Goal: Information Seeking & Learning: Learn about a topic

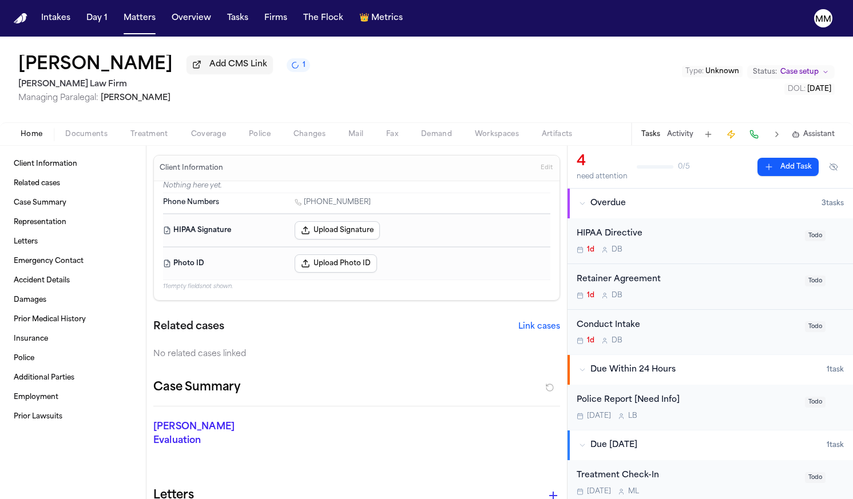
scroll to position [6, 0]
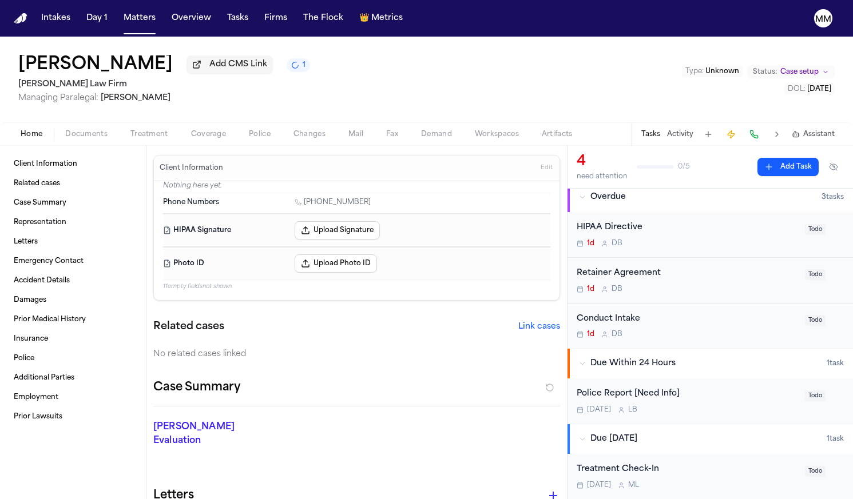
click at [100, 138] on span "Documents" at bounding box center [86, 134] width 42 height 9
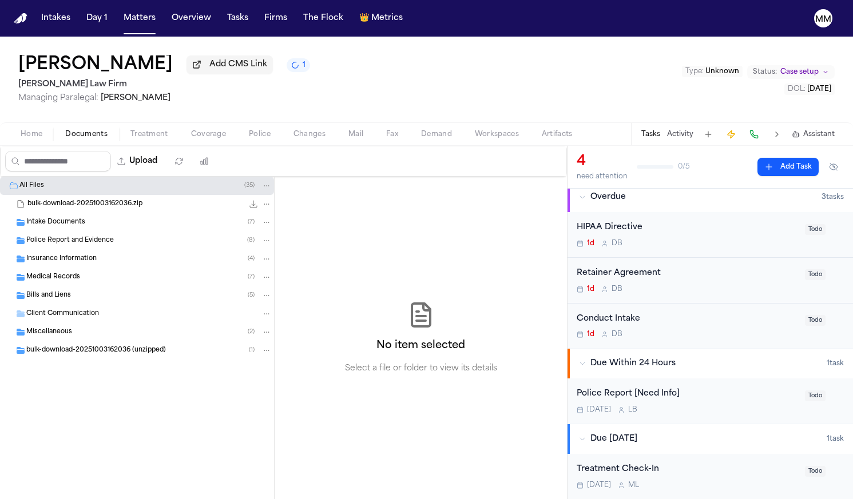
click at [61, 228] on span "Intake Documents" at bounding box center [55, 223] width 59 height 10
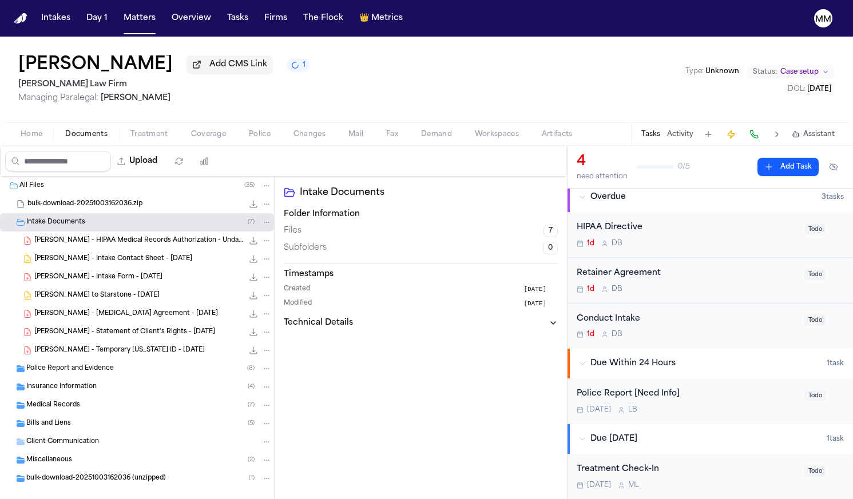
click at [63, 371] on span "Police Report and Evidence" at bounding box center [70, 369] width 88 height 10
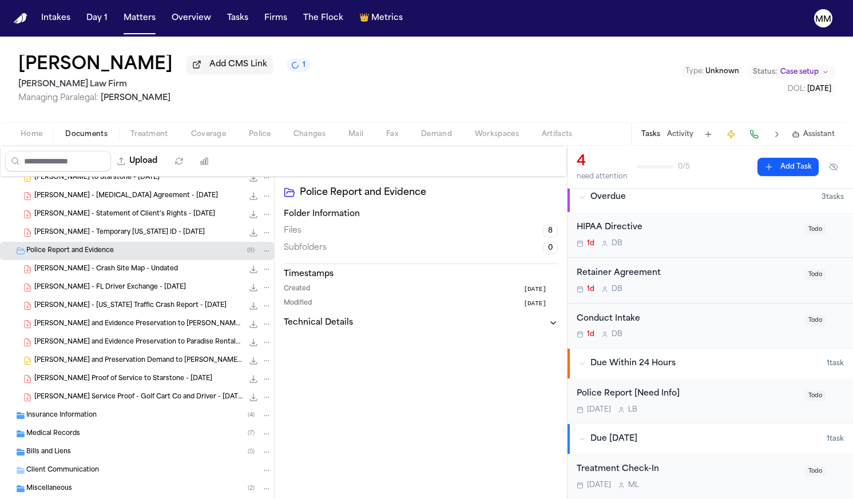
scroll to position [118, 0]
click at [75, 421] on span "Insurance Information" at bounding box center [61, 416] width 70 height 10
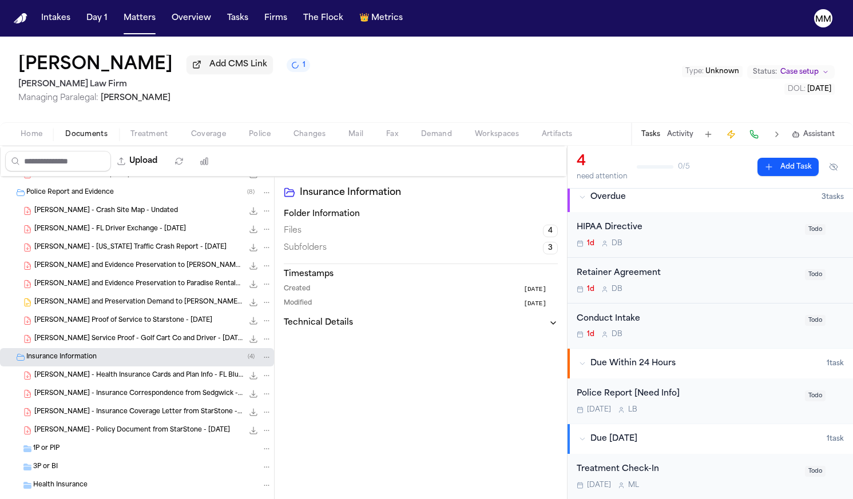
scroll to position [190, 0]
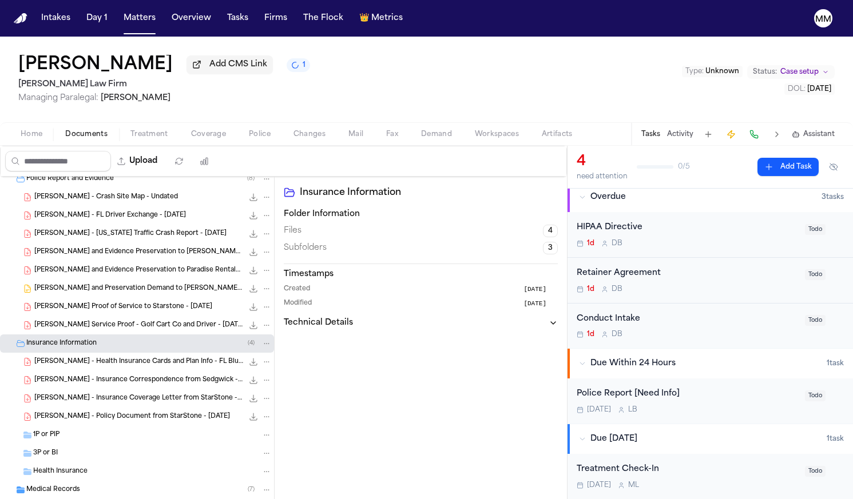
click at [42, 435] on span "1P or PIP" at bounding box center [46, 436] width 26 height 10
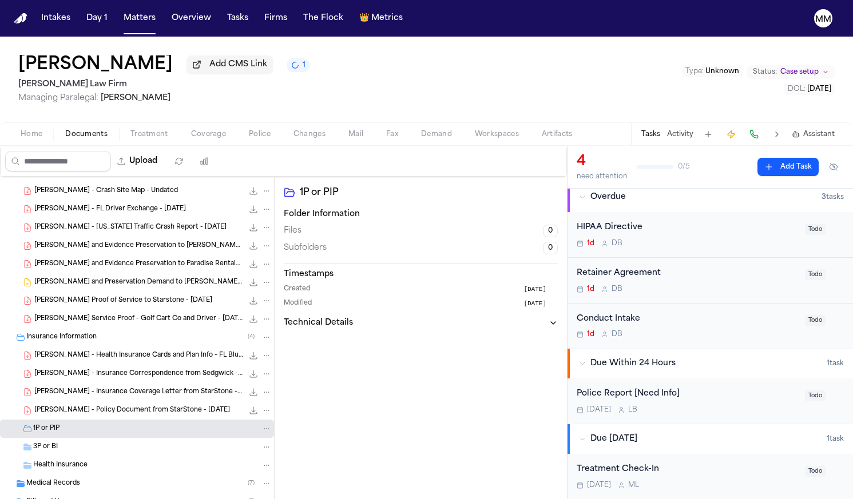
scroll to position [213, 0]
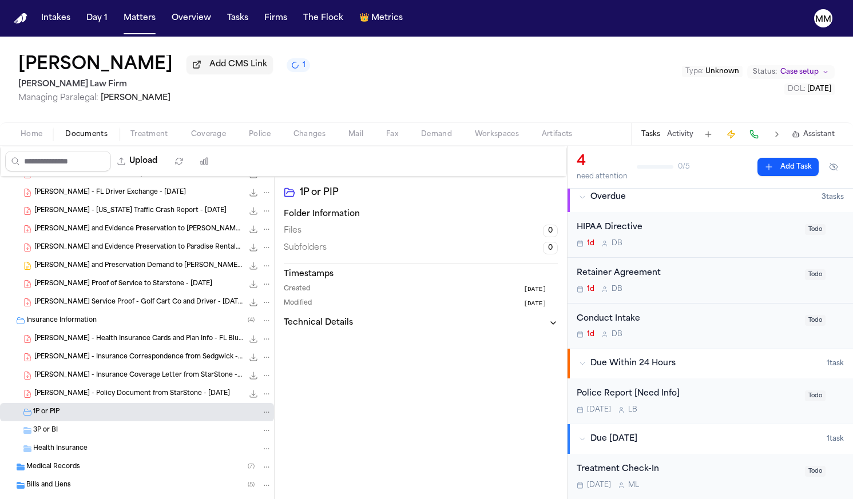
click at [51, 454] on span "Health Insurance" at bounding box center [60, 450] width 54 height 10
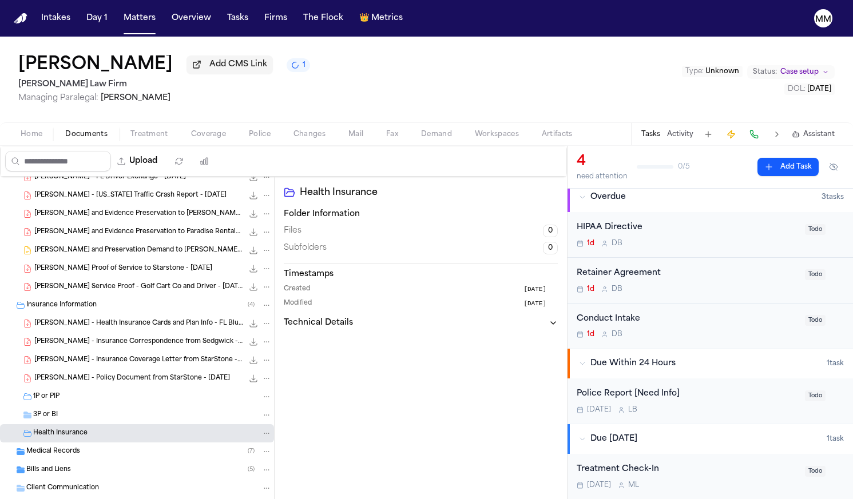
scroll to position [236, 0]
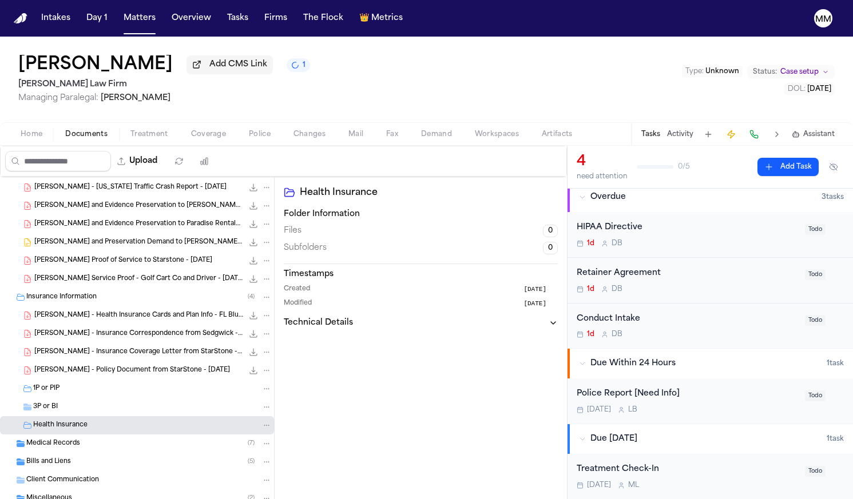
click at [50, 451] on div "Medical Records ( 7 )" at bounding box center [137, 444] width 274 height 18
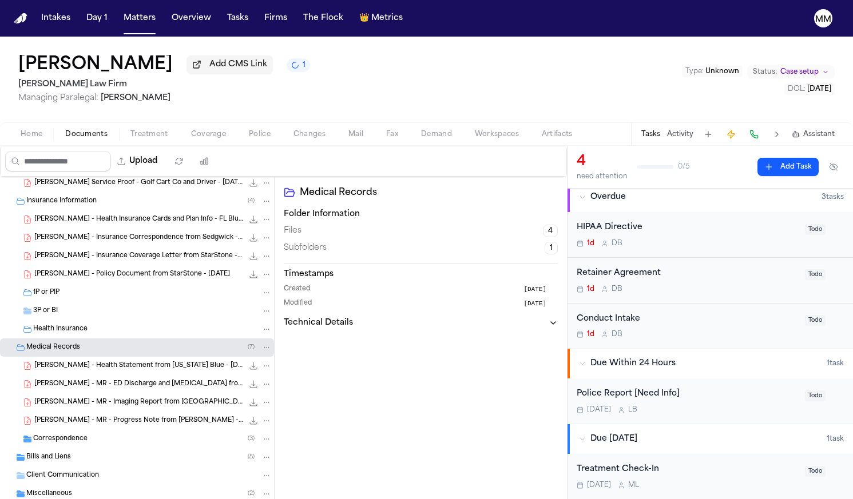
scroll to position [346, 0]
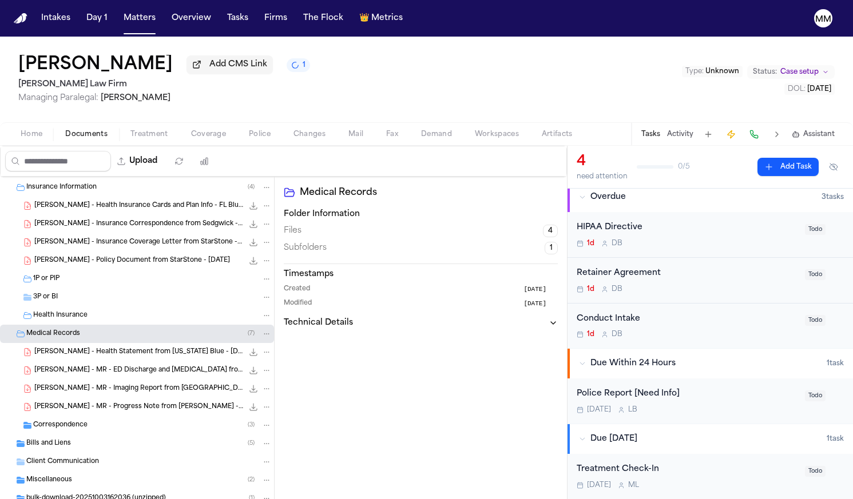
click at [56, 428] on span "Correspondence" at bounding box center [60, 426] width 54 height 10
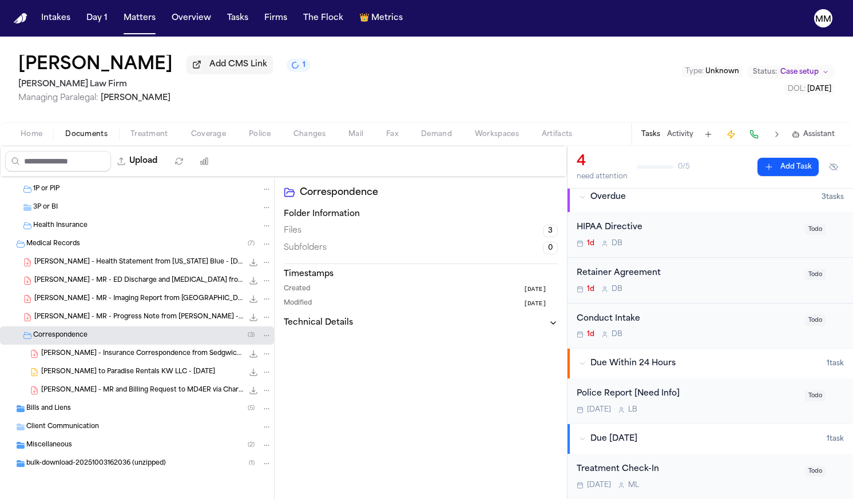
scroll to position [0, 0]
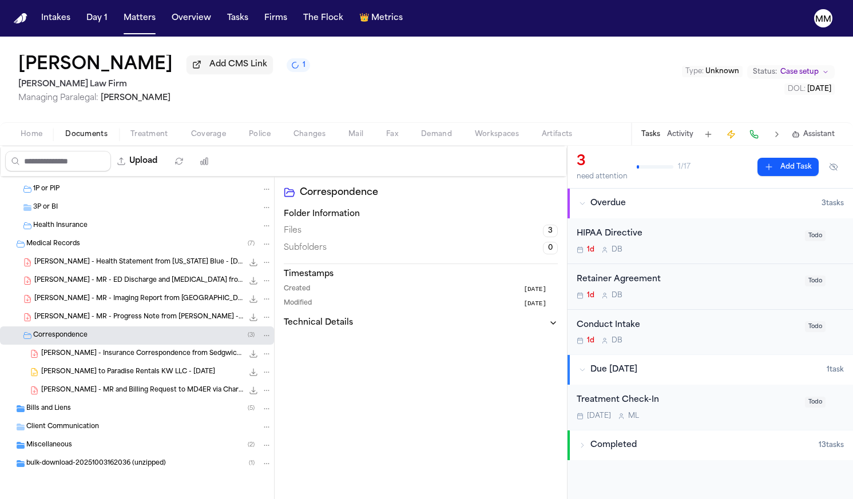
click at [42, 411] on span "Bills and Liens" at bounding box center [48, 409] width 45 height 10
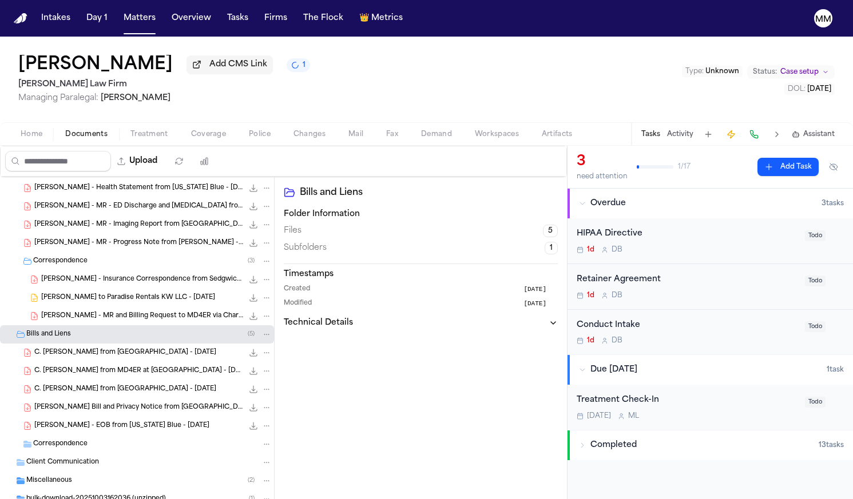
scroll to position [511, 0]
click at [46, 449] on div "Correspondence" at bounding box center [152, 444] width 239 height 10
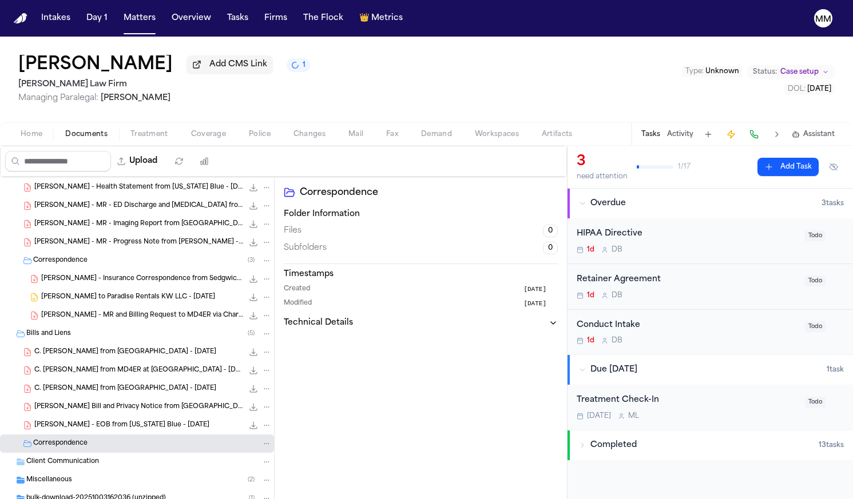
scroll to position [531, 0]
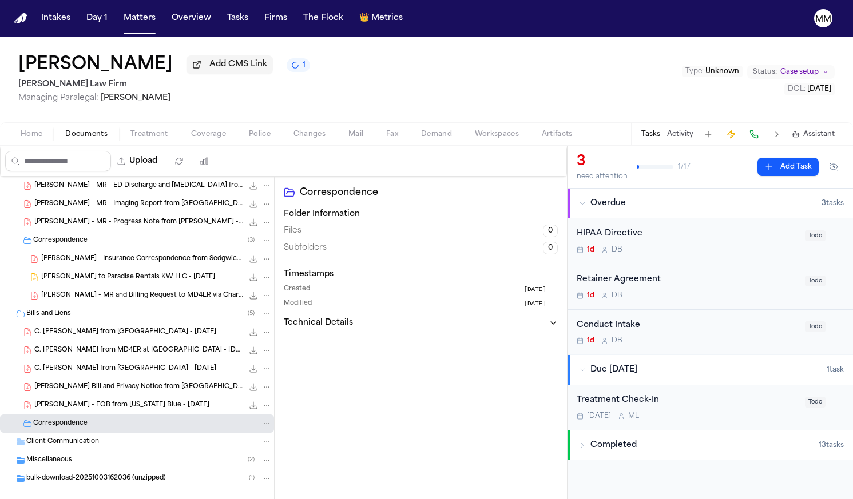
click at [46, 446] on span "Client Communication" at bounding box center [62, 443] width 73 height 10
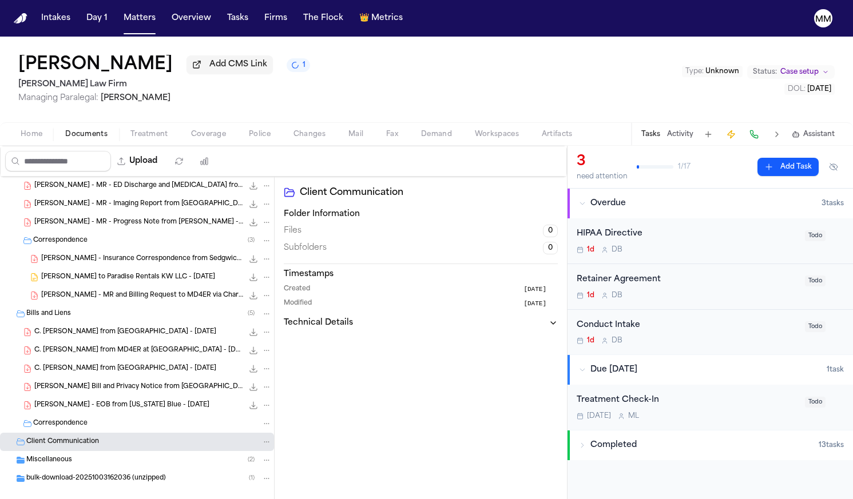
click at [46, 460] on span "Miscellaneous" at bounding box center [49, 461] width 46 height 10
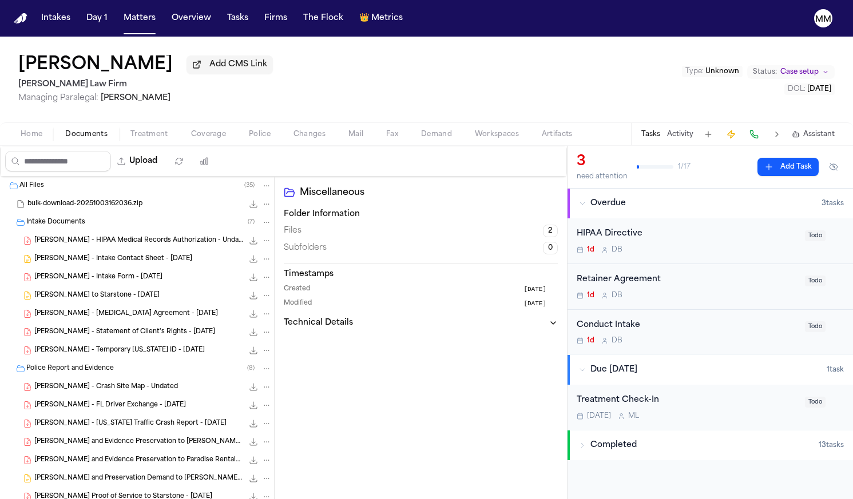
scroll to position [0, 0]
click at [78, 247] on div "[PERSON_NAME] - HIPAA Medical Records Authorization - Undated 80.1 KB • PDF" at bounding box center [152, 240] width 237 height 11
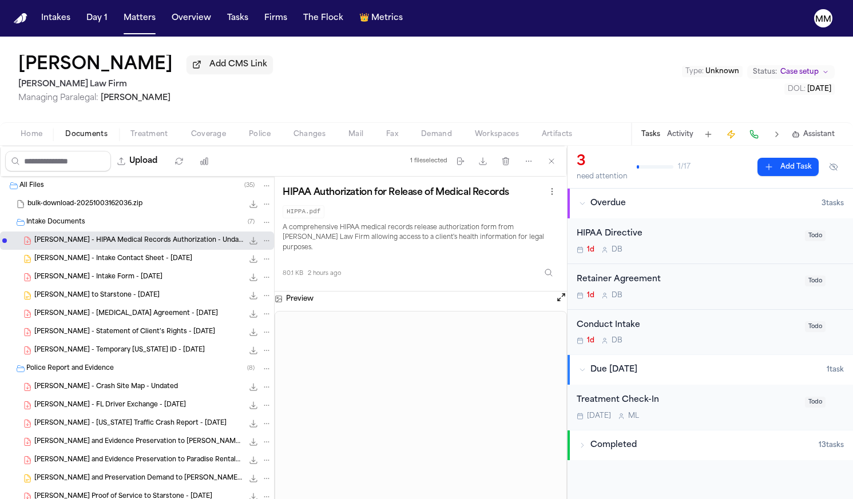
click at [84, 264] on span "[PERSON_NAME] - Intake Contact Sheet - [DATE]" at bounding box center [113, 260] width 158 height 10
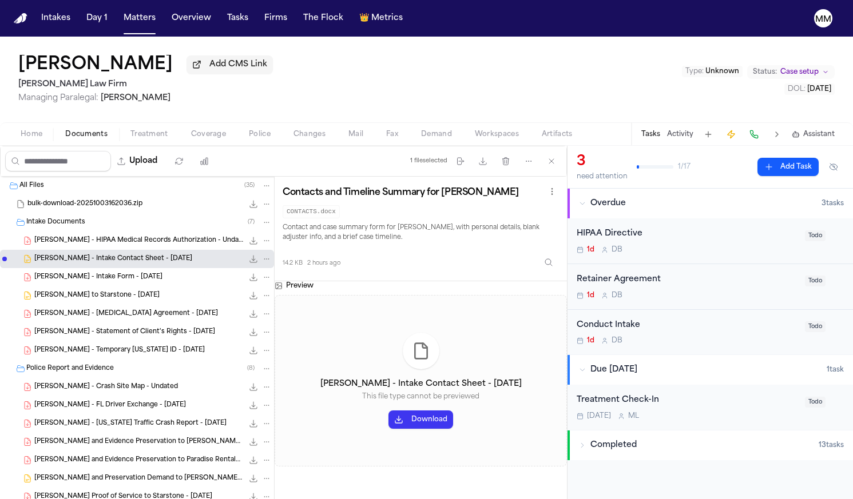
click at [84, 283] on span "[PERSON_NAME] - Intake Form - [DATE]" at bounding box center [98, 278] width 128 height 10
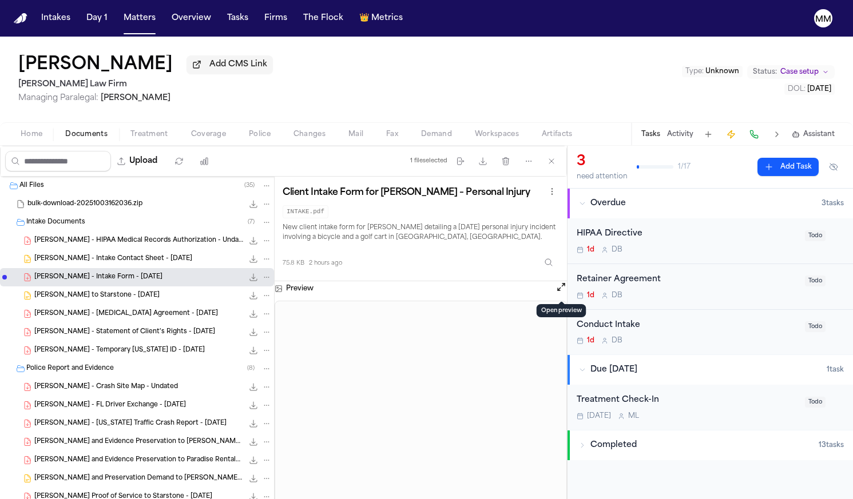
click at [560, 293] on button "Open preview" at bounding box center [561, 286] width 11 height 11
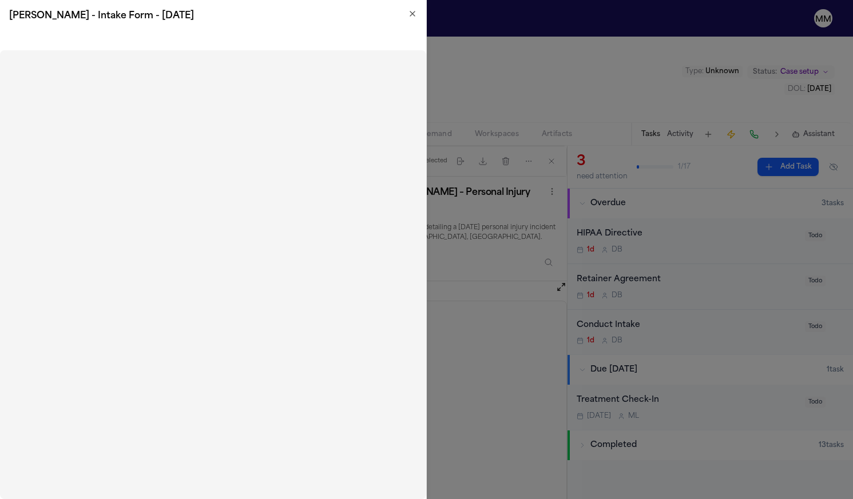
click at [412, 14] on icon "button" at bounding box center [412, 13] width 5 height 5
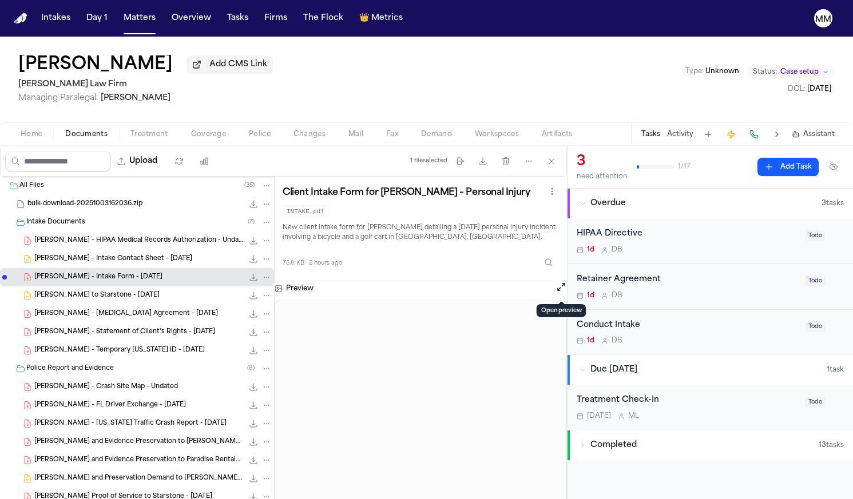
click at [63, 299] on span "[PERSON_NAME] to Starstone - [DATE]" at bounding box center [96, 296] width 125 height 10
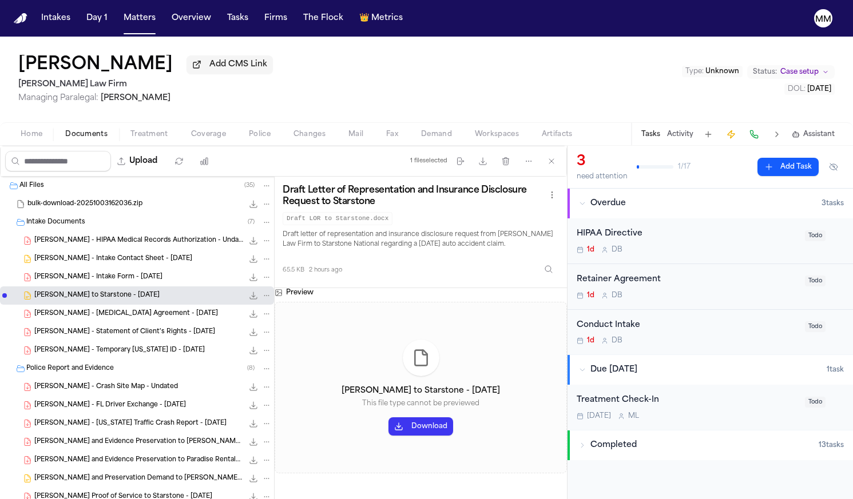
click at [409, 436] on button "Download" at bounding box center [420, 427] width 65 height 18
click at [98, 319] on span "[PERSON_NAME] - [MEDICAL_DATA] Agreement - [DATE]" at bounding box center [126, 315] width 184 height 10
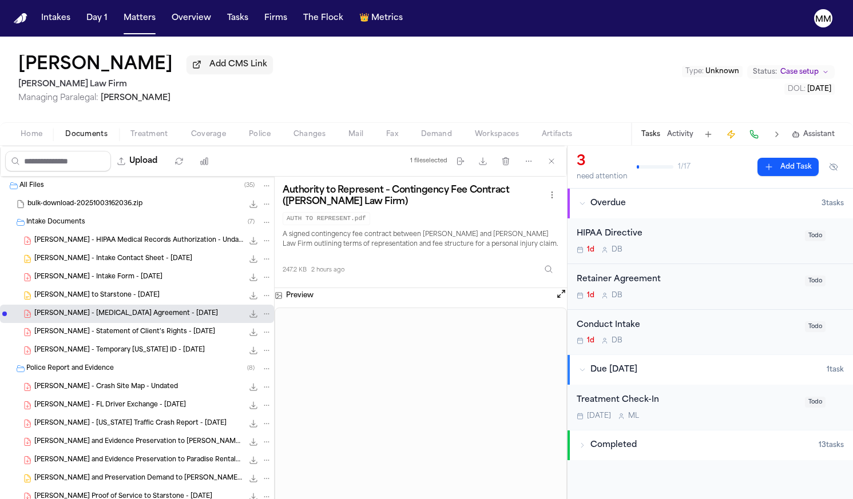
click at [556, 300] on button "Open preview" at bounding box center [561, 293] width 11 height 11
click at [94, 336] on span "[PERSON_NAME] - Statement of Client's Rights - [DATE]" at bounding box center [124, 333] width 181 height 10
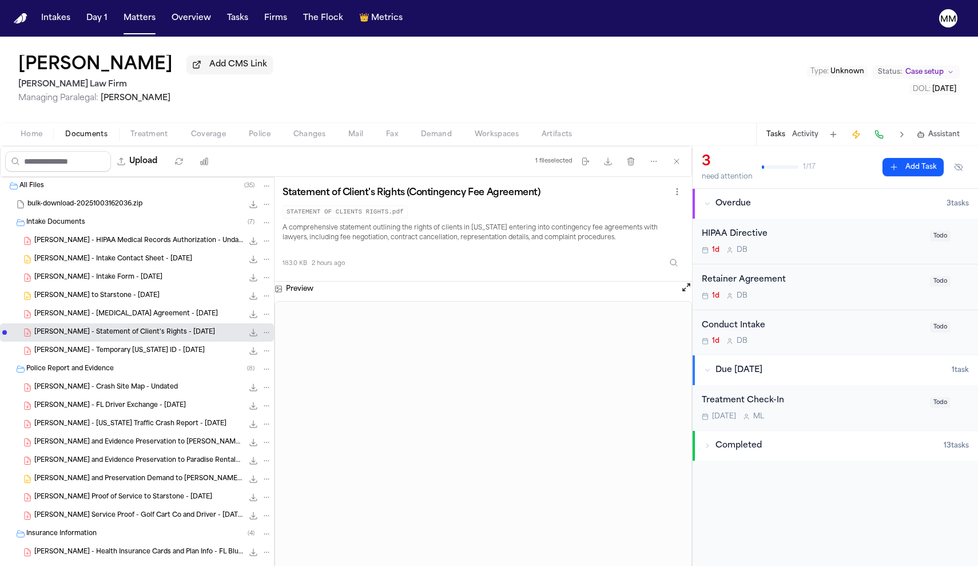
click at [66, 356] on span "[PERSON_NAME] - Temporary [US_STATE] ID - [DATE]" at bounding box center [119, 351] width 170 height 10
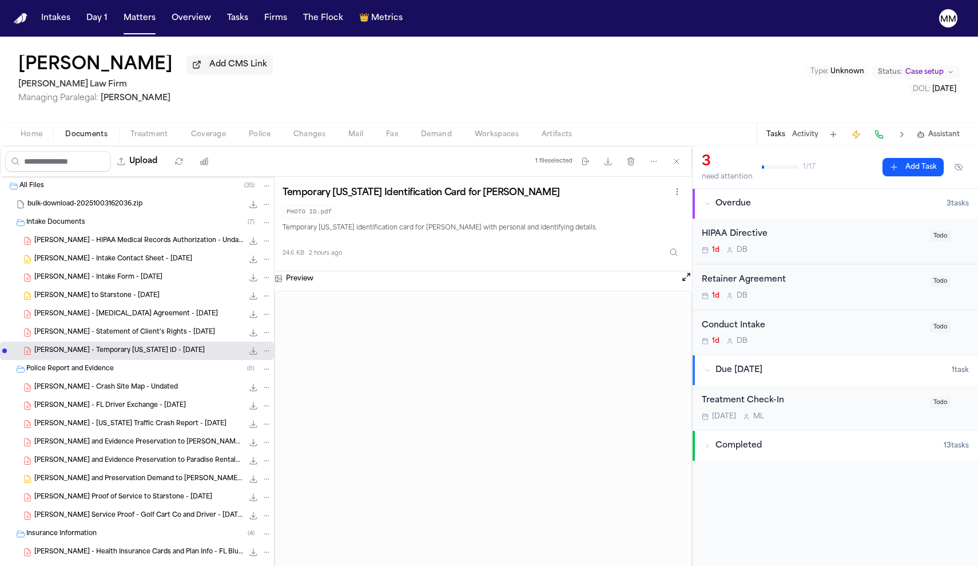
click at [103, 499] on span "[PERSON_NAME] Service Proof - Golf Cart Co and Driver - [DATE]" at bounding box center [138, 516] width 209 height 10
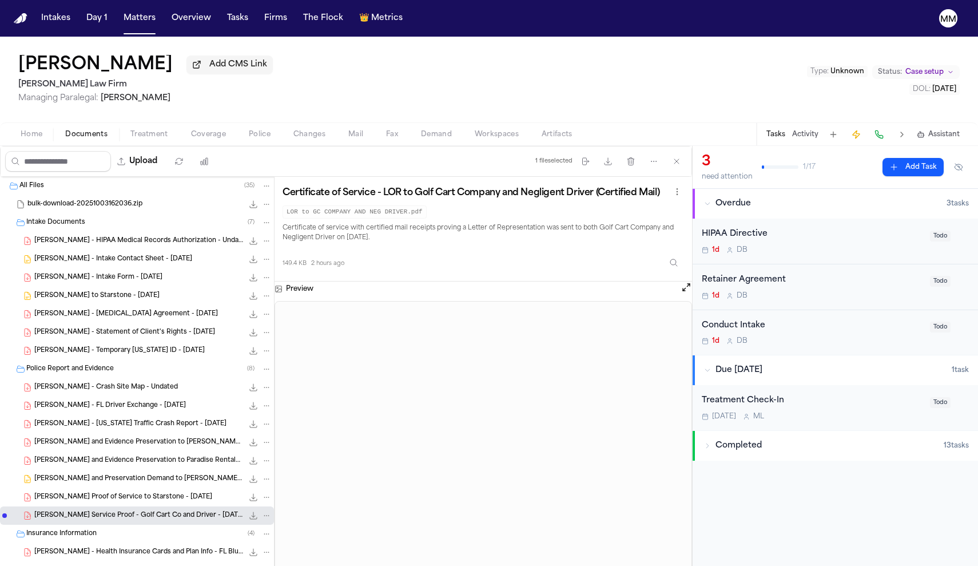
click at [117, 499] on span "[PERSON_NAME] Proof of Service to Starstone - [DATE]" at bounding box center [123, 498] width 178 height 10
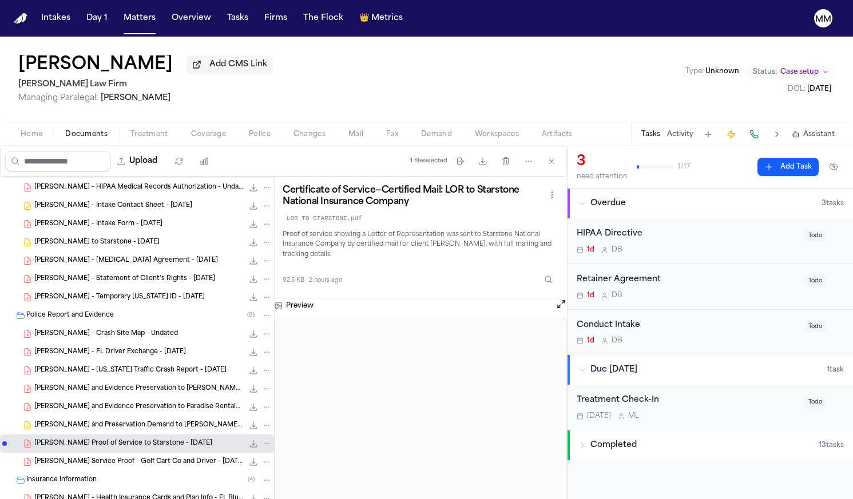
scroll to position [53, 0]
click at [128, 468] on span "[PERSON_NAME] Service Proof - Golf Cart Co and Driver - [DATE]" at bounding box center [138, 463] width 209 height 10
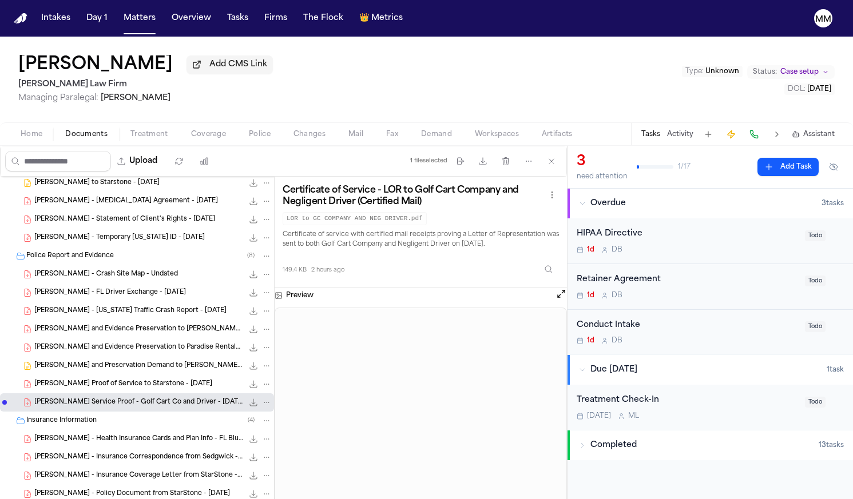
scroll to position [119, 0]
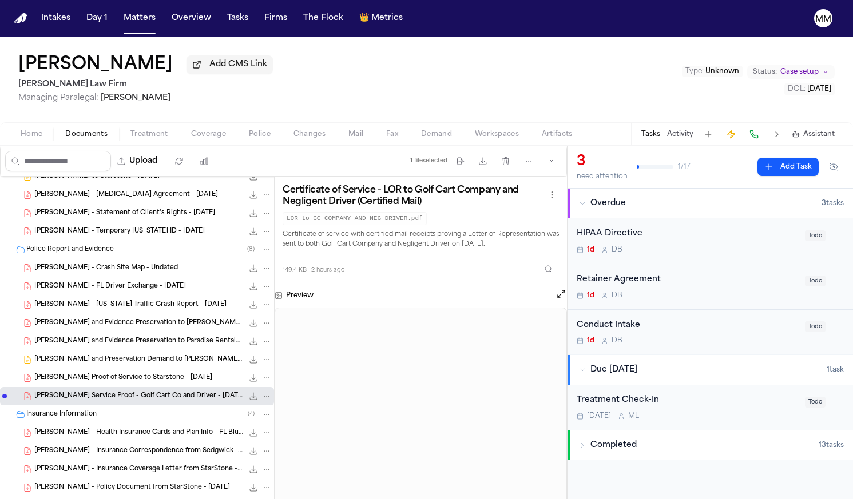
click at [125, 441] on div "[PERSON_NAME] - Health Insurance Cards and Plan Info - FL Blue and [PERSON_NAME…" at bounding box center [137, 433] width 274 height 18
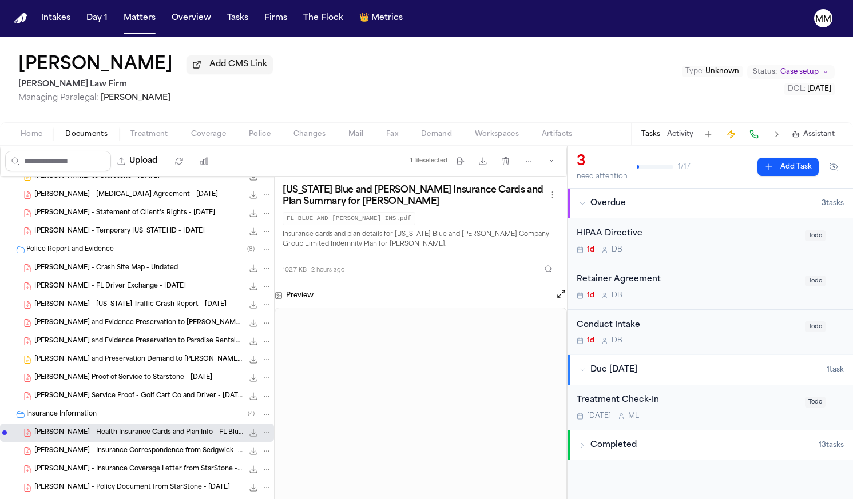
scroll to position [238, 0]
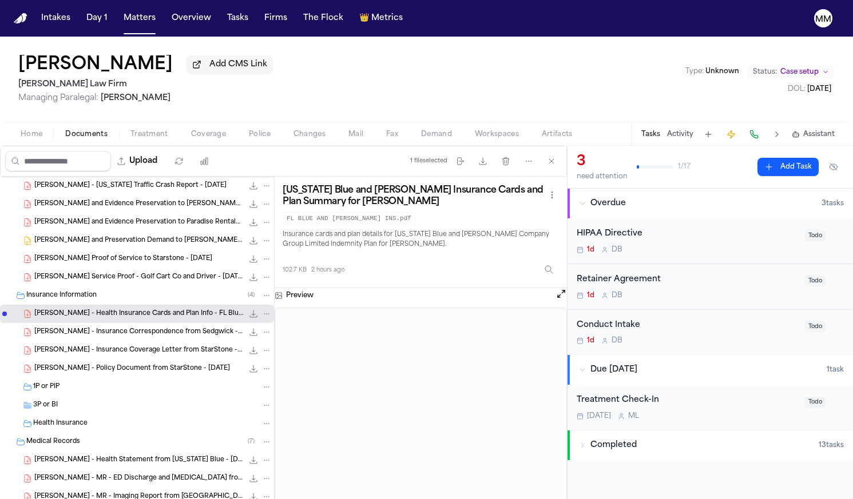
click at [98, 331] on span "[PERSON_NAME] - Insurance Correspondence from Sedgwick - [DATE]" at bounding box center [138, 333] width 209 height 10
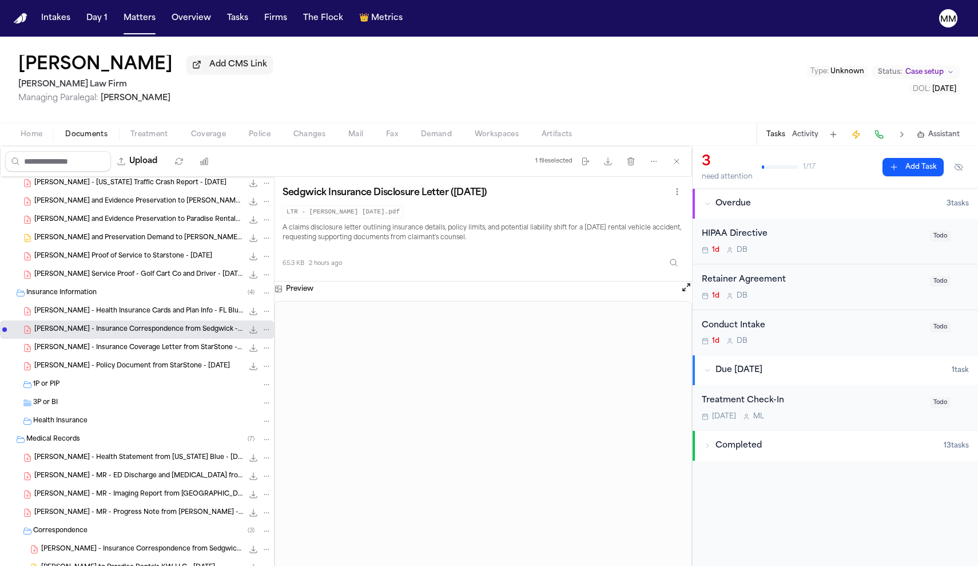
scroll to position [0, 0]
click at [89, 352] on span "[PERSON_NAME] - Insurance Coverage Letter from StarStone - [DATE]" at bounding box center [138, 348] width 209 height 10
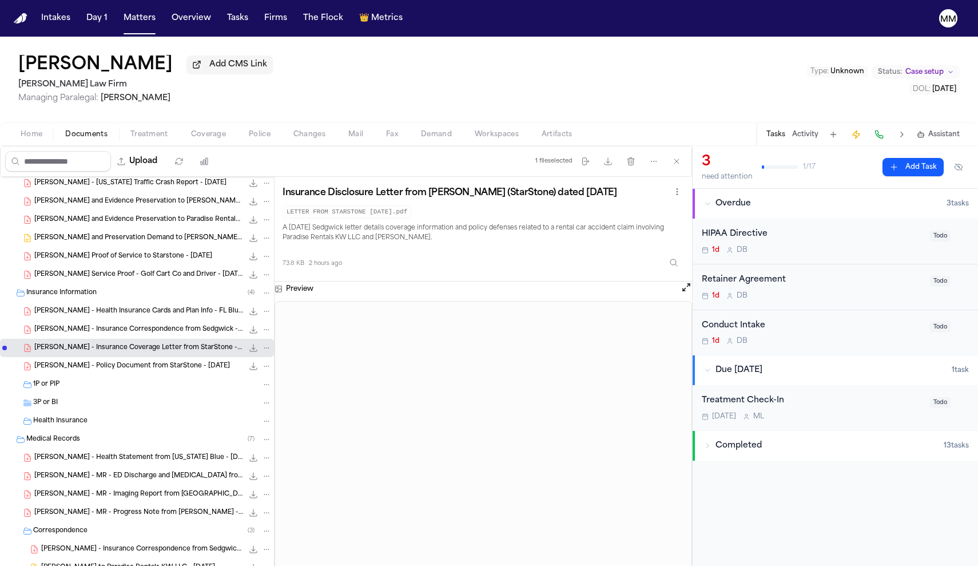
drag, startPoint x: 132, startPoint y: 372, endPoint x: 149, endPoint y: 383, distance: 20.6
click at [132, 371] on span "[PERSON_NAME] - Policy Document from StarStone - [DATE]" at bounding box center [132, 367] width 196 height 10
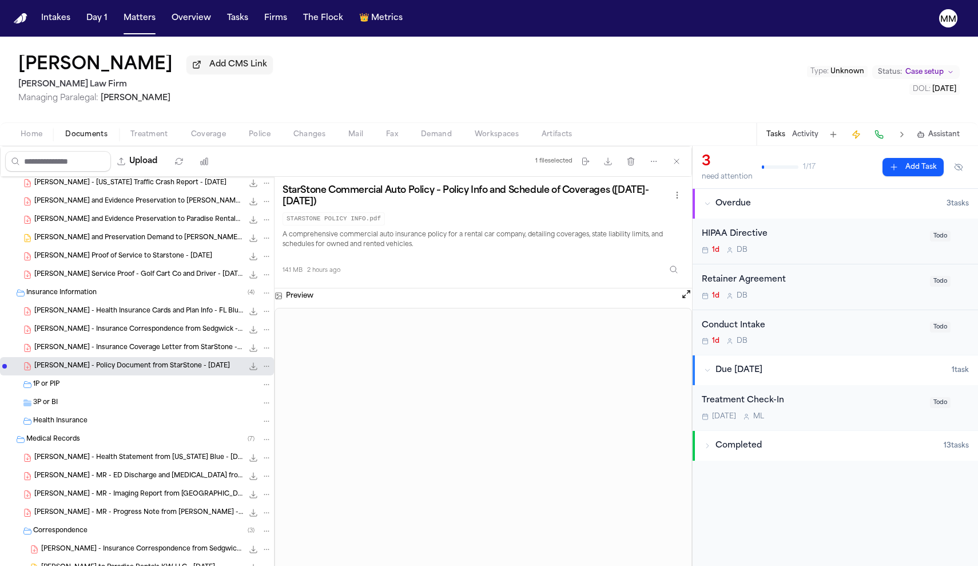
click at [82, 352] on span "[PERSON_NAME] - Insurance Coverage Letter from StarStone - [DATE]" at bounding box center [138, 348] width 209 height 10
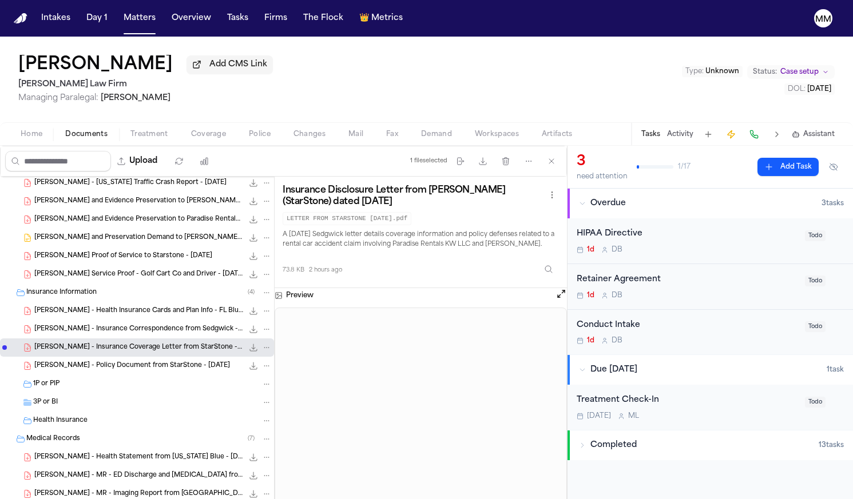
click at [106, 365] on span "[PERSON_NAME] - Policy Document from StarStone - [DATE]" at bounding box center [132, 367] width 196 height 10
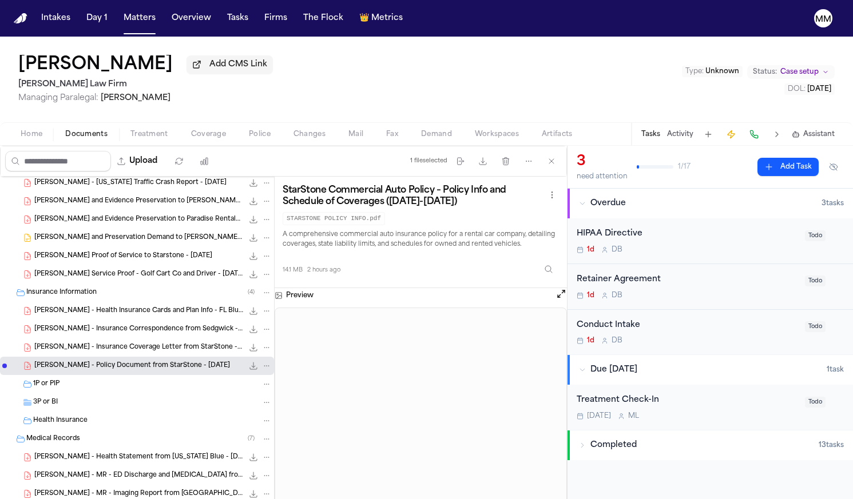
click at [65, 384] on div "1P or PIP" at bounding box center [152, 384] width 239 height 10
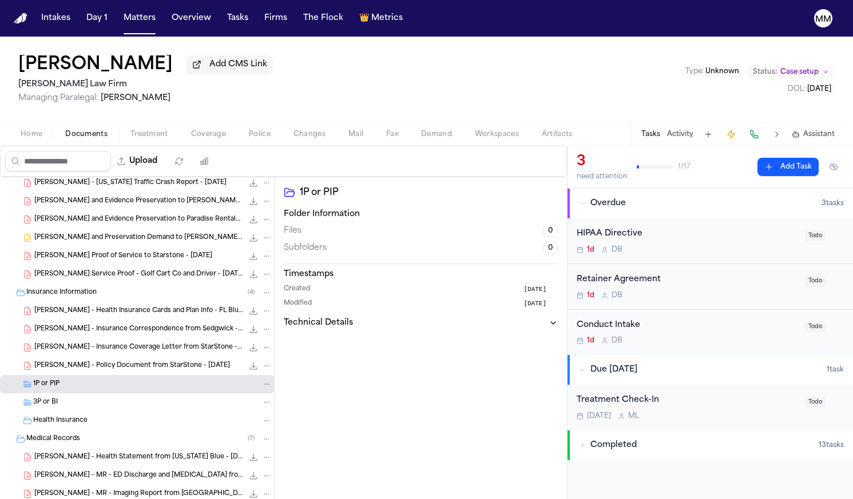
click at [35, 402] on span "3P or BI" at bounding box center [45, 403] width 25 height 10
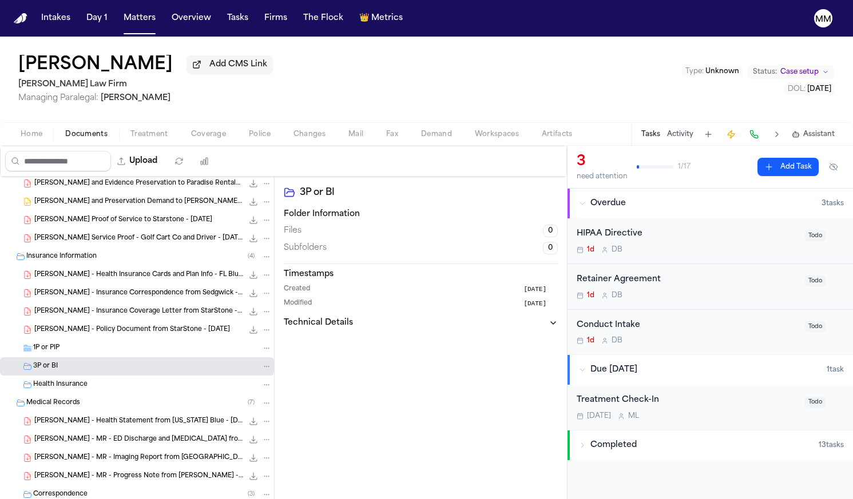
scroll to position [278, 0]
click at [92, 425] on span "[PERSON_NAME] - Health Statement from [US_STATE] Blue - [DATE]" at bounding box center [138, 421] width 209 height 10
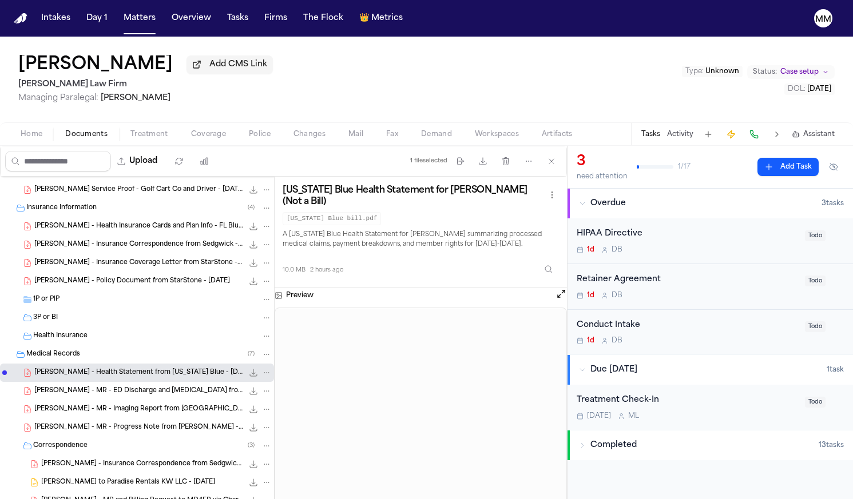
scroll to position [355, 0]
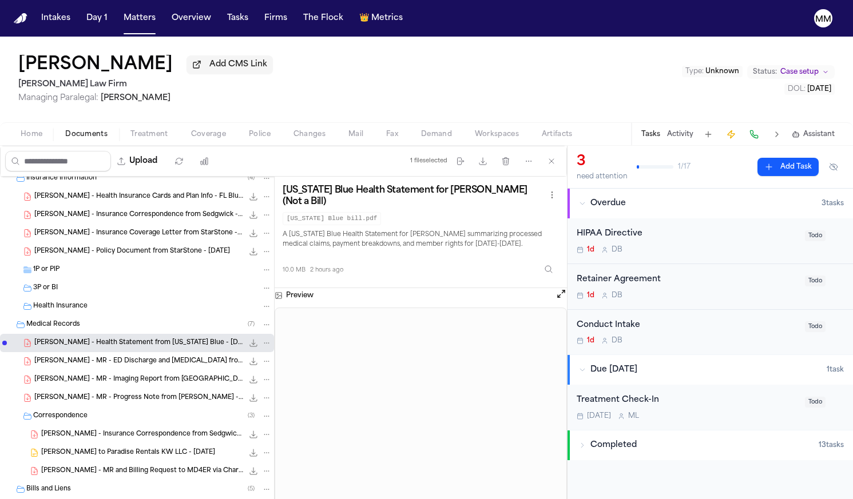
click at [138, 366] on span "[PERSON_NAME] - MR - ED Discharge and [MEDICAL_DATA] from [GEOGRAPHIC_DATA] - […" at bounding box center [138, 362] width 209 height 10
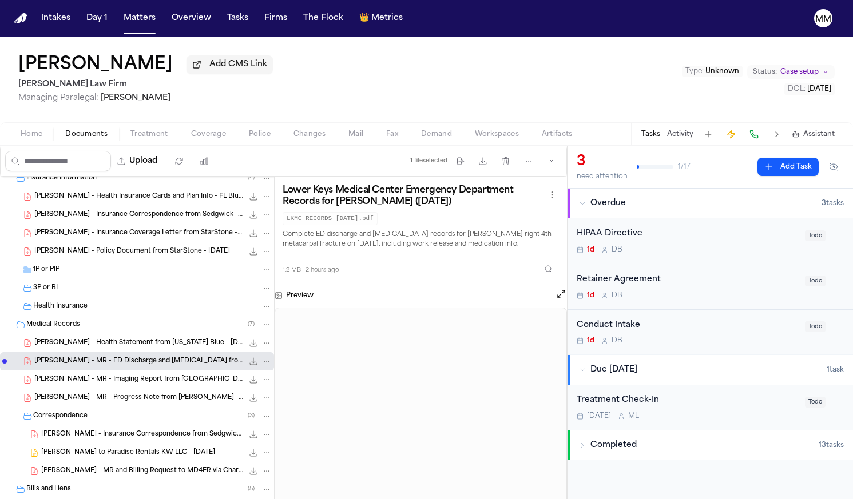
click at [780, 140] on button at bounding box center [777, 134] width 16 height 16
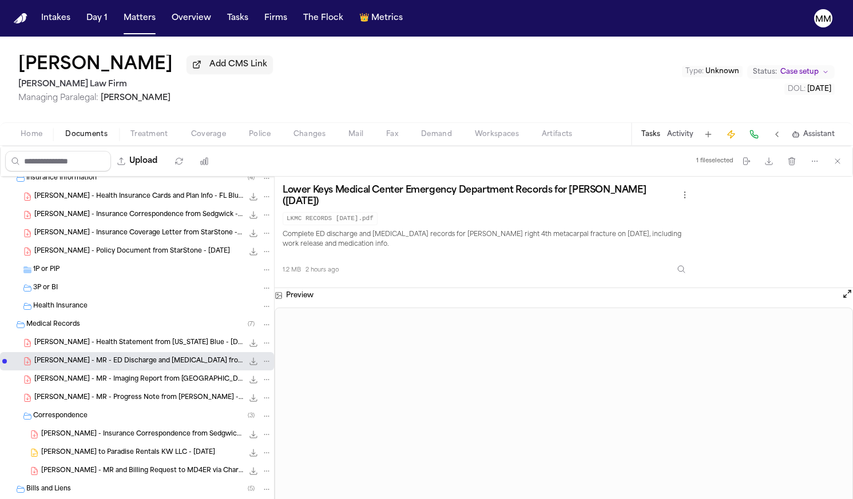
click at [779, 140] on button at bounding box center [777, 134] width 16 height 16
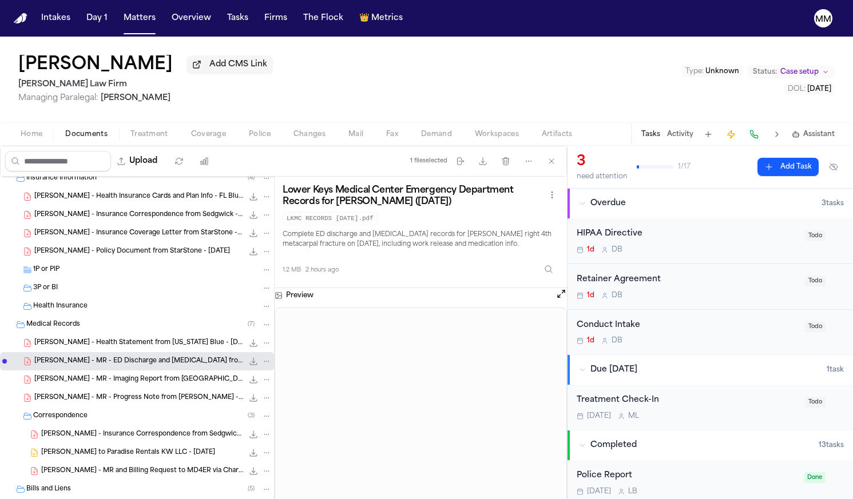
click at [779, 139] on button at bounding box center [777, 134] width 16 height 16
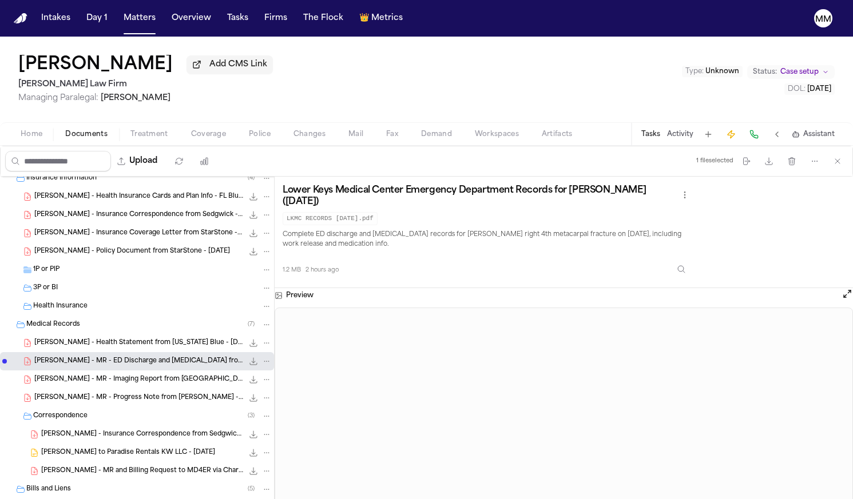
scroll to position [0, 0]
click at [843, 300] on button "Open preview" at bounding box center [847, 293] width 11 height 11
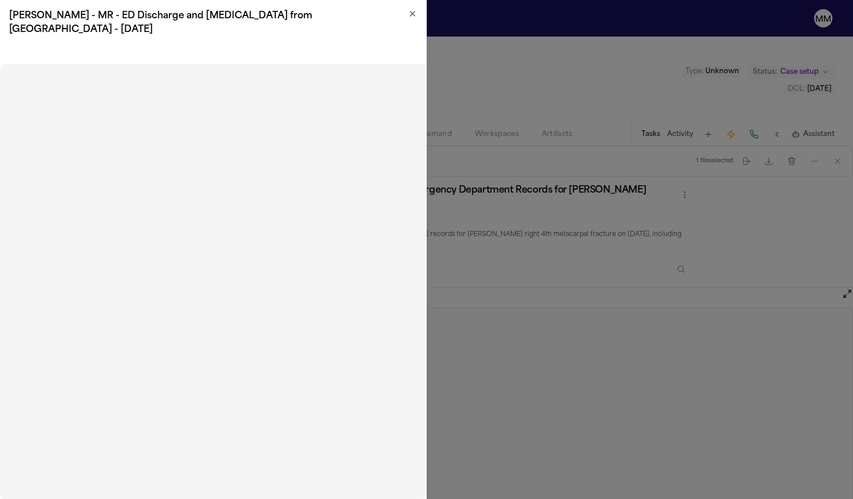
click at [415, 14] on icon "button" at bounding box center [412, 13] width 9 height 9
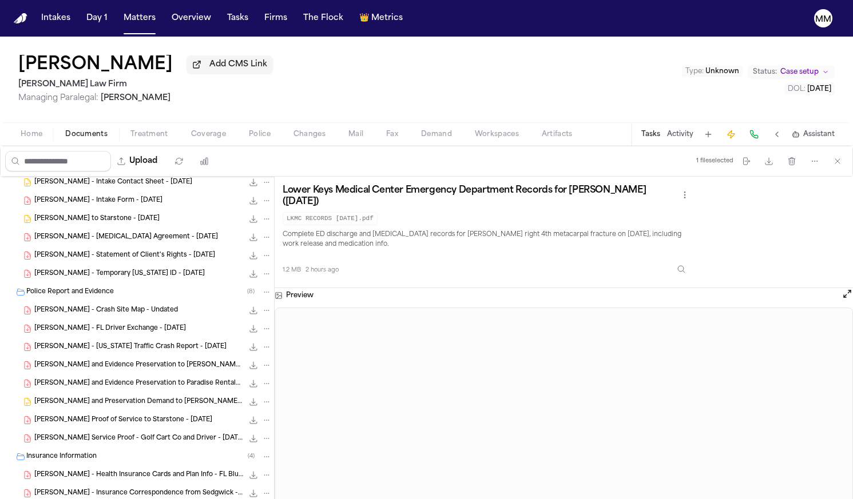
scroll to position [111, 0]
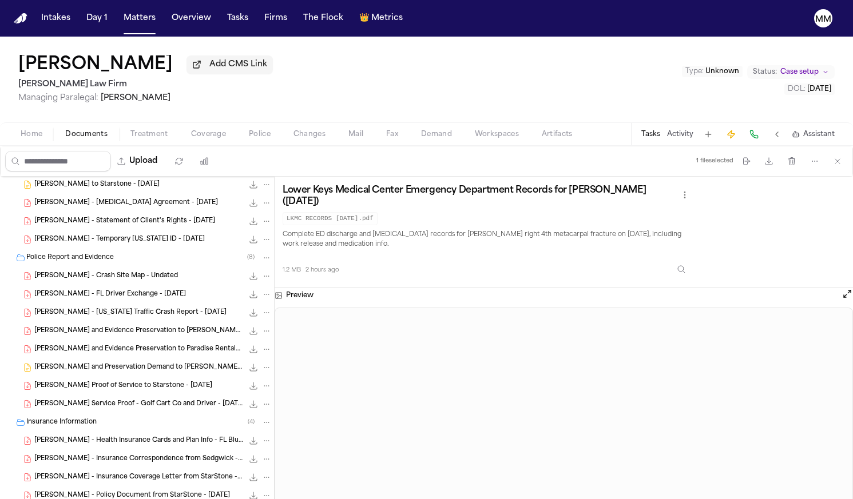
click at [98, 278] on span "[PERSON_NAME] - Crash Site Map - Undated" at bounding box center [106, 277] width 144 height 10
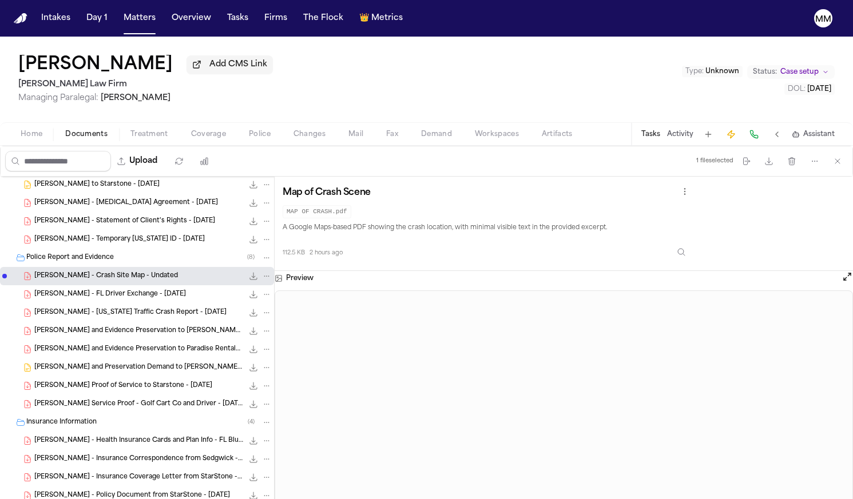
click at [100, 299] on span "[PERSON_NAME] - FL Driver Exchange - [DATE]" at bounding box center [110, 295] width 152 height 10
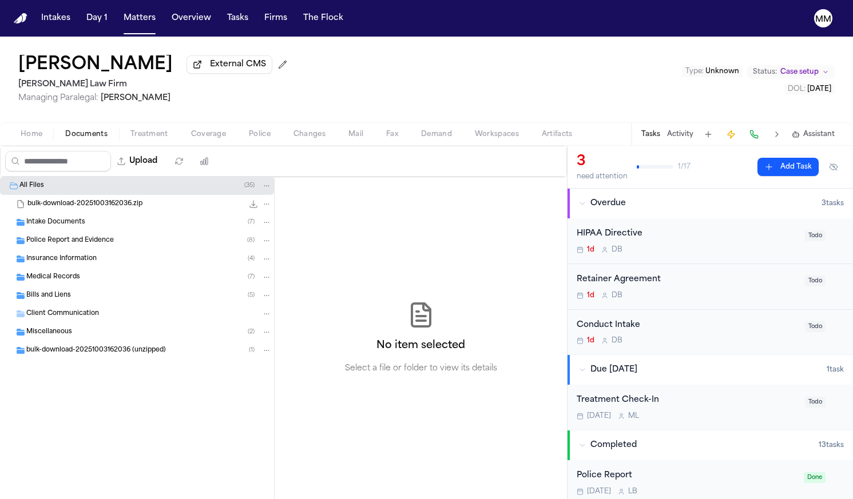
click at [32, 264] on span "Insurance Information" at bounding box center [61, 260] width 70 height 10
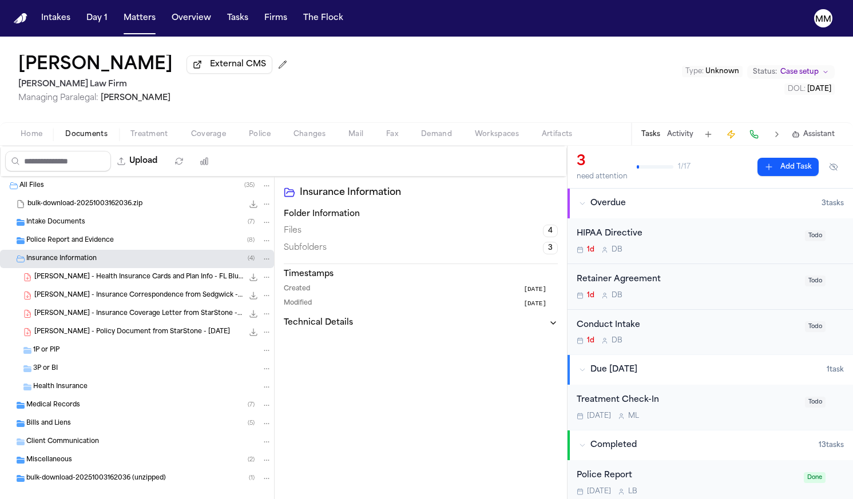
click at [23, 264] on icon "Folder: Insurance Information" at bounding box center [20, 259] width 9 height 9
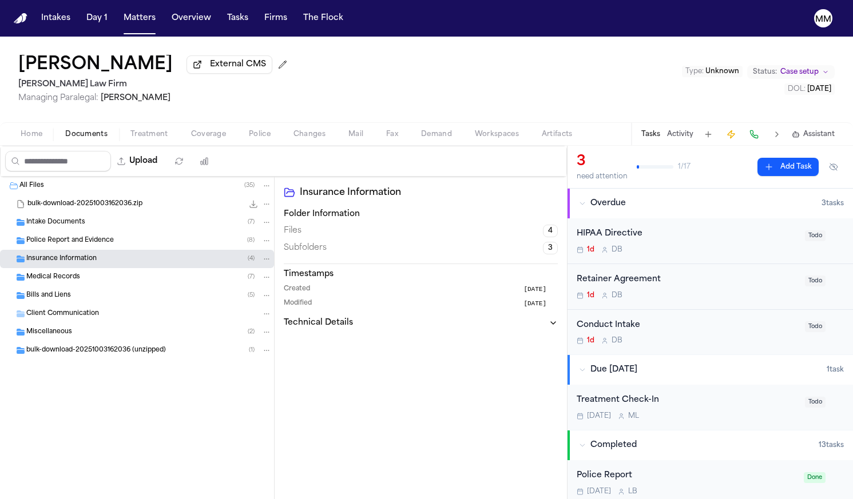
click at [54, 264] on span "Insurance Information" at bounding box center [61, 260] width 70 height 10
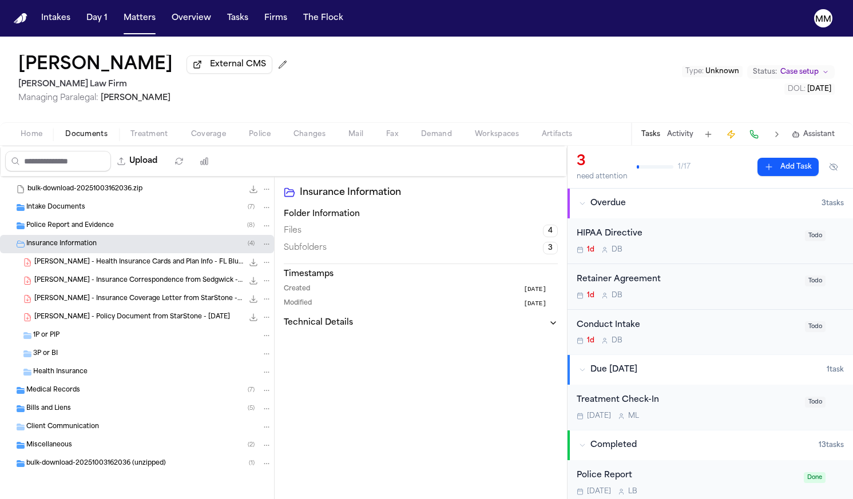
scroll to position [17, 0]
click at [69, 447] on span "Miscellaneous" at bounding box center [49, 446] width 46 height 10
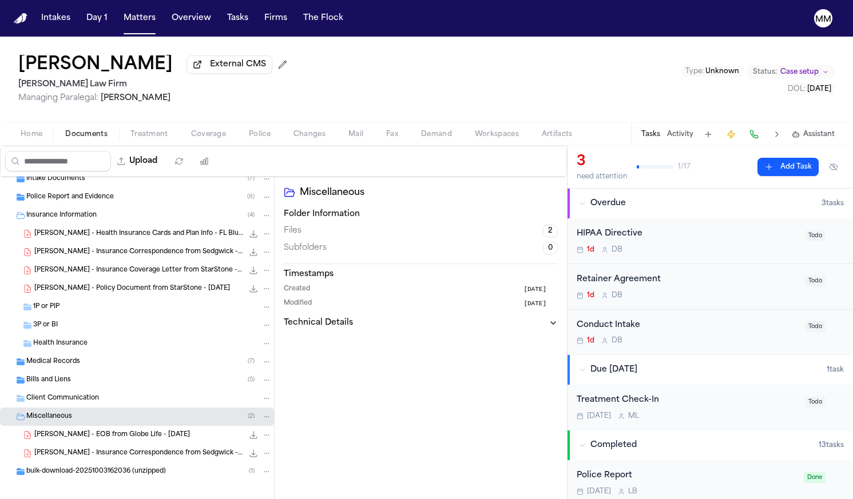
scroll to position [50, 0]
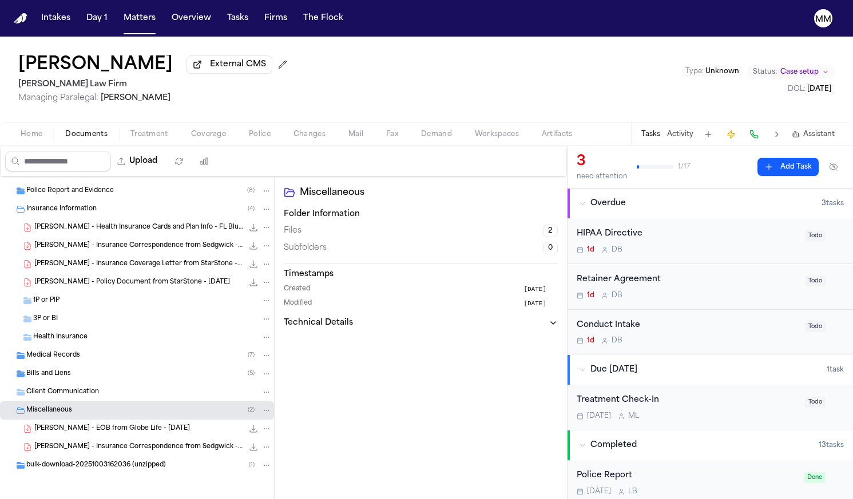
click at [78, 455] on div "C. Michel - Insurance Correspondence from Sedgwick - 1.2.25 37.3 KB • PDF" at bounding box center [137, 447] width 274 height 18
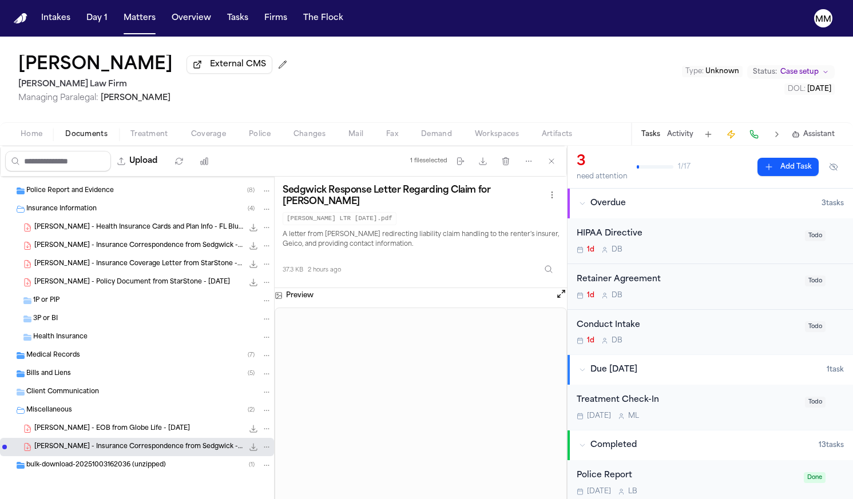
click at [92, 430] on span "[PERSON_NAME] - EOB from Globe Life - [DATE]" at bounding box center [112, 430] width 156 height 10
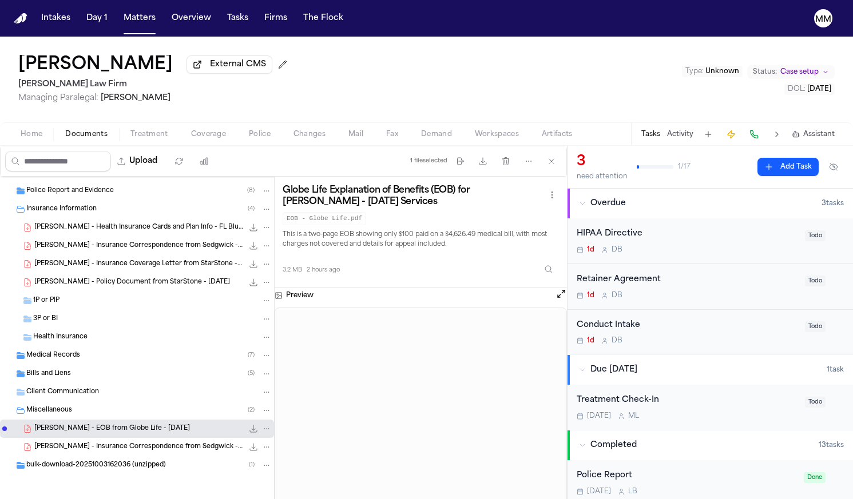
click at [30, 358] on span "Medical Records" at bounding box center [53, 356] width 54 height 10
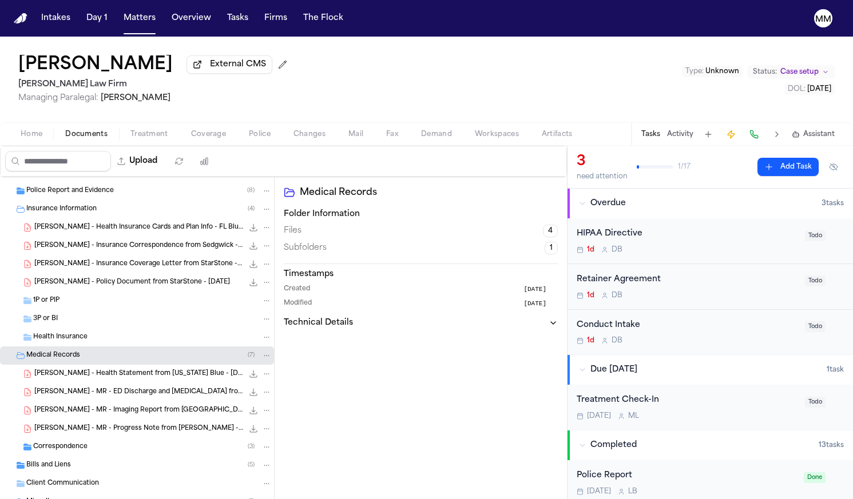
click at [94, 383] on div "[PERSON_NAME] - Health Statement from [US_STATE] Blue - [DATE] 10.0 MB • PDF" at bounding box center [137, 374] width 274 height 18
